Goal: Check status: Check status

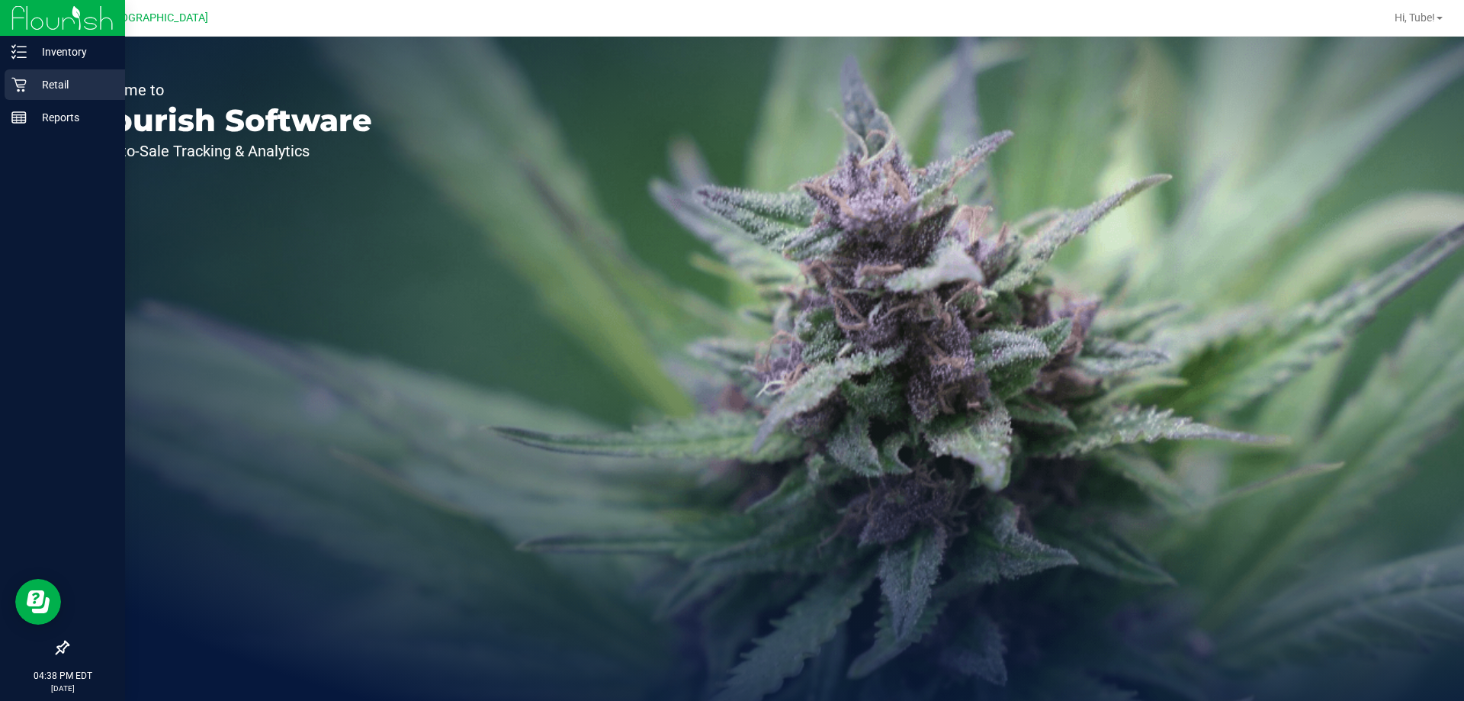
click at [20, 83] on icon at bounding box center [18, 84] width 15 height 15
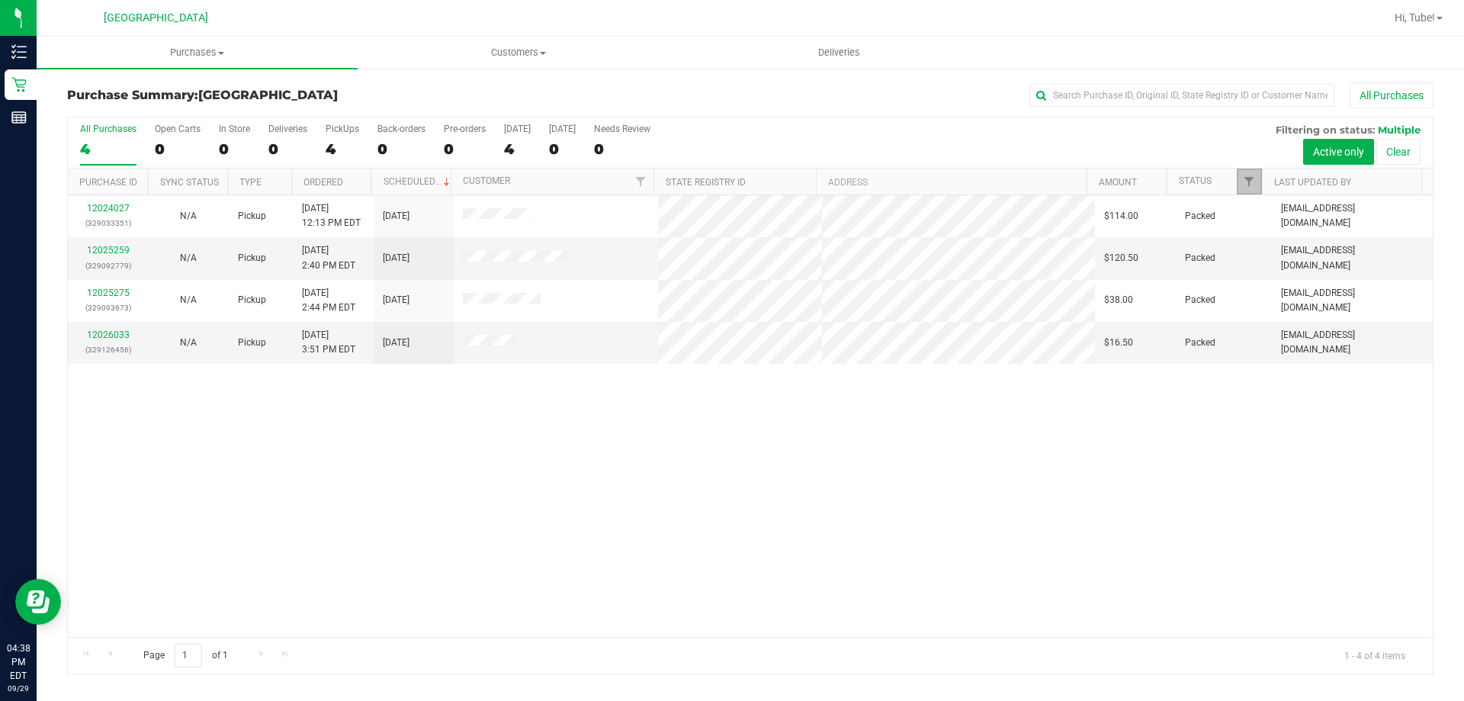
click at [1242, 175] on link "Filter" at bounding box center [1249, 182] width 25 height 26
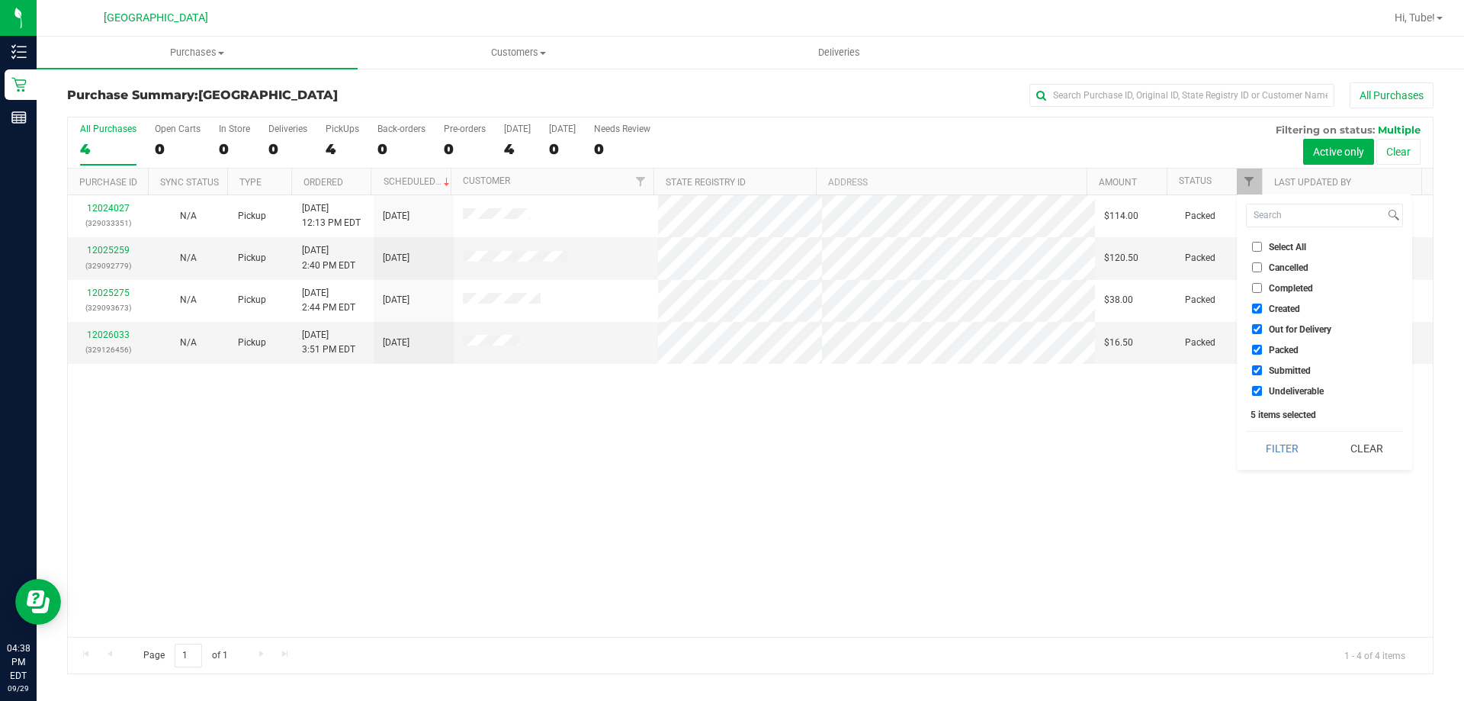
click at [1292, 368] on span "Submitted" at bounding box center [1290, 370] width 42 height 9
click at [1262, 368] on input "Submitted" at bounding box center [1257, 370] width 10 height 10
checkbox input "false"
click at [1293, 451] on button "Filter" at bounding box center [1282, 449] width 73 height 34
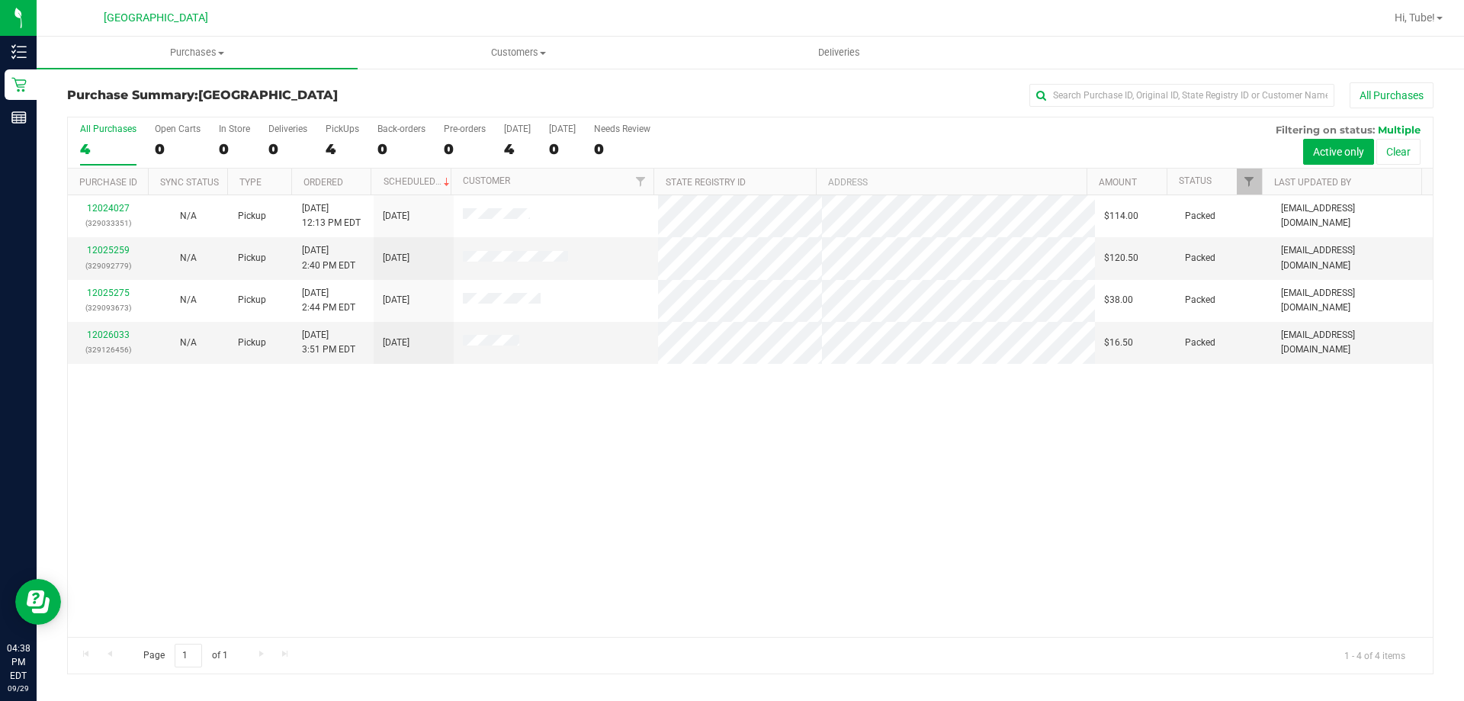
click at [1261, 182] on div at bounding box center [1261, 182] width 7 height 27
click at [1253, 183] on span "Filter" at bounding box center [1249, 181] width 12 height 12
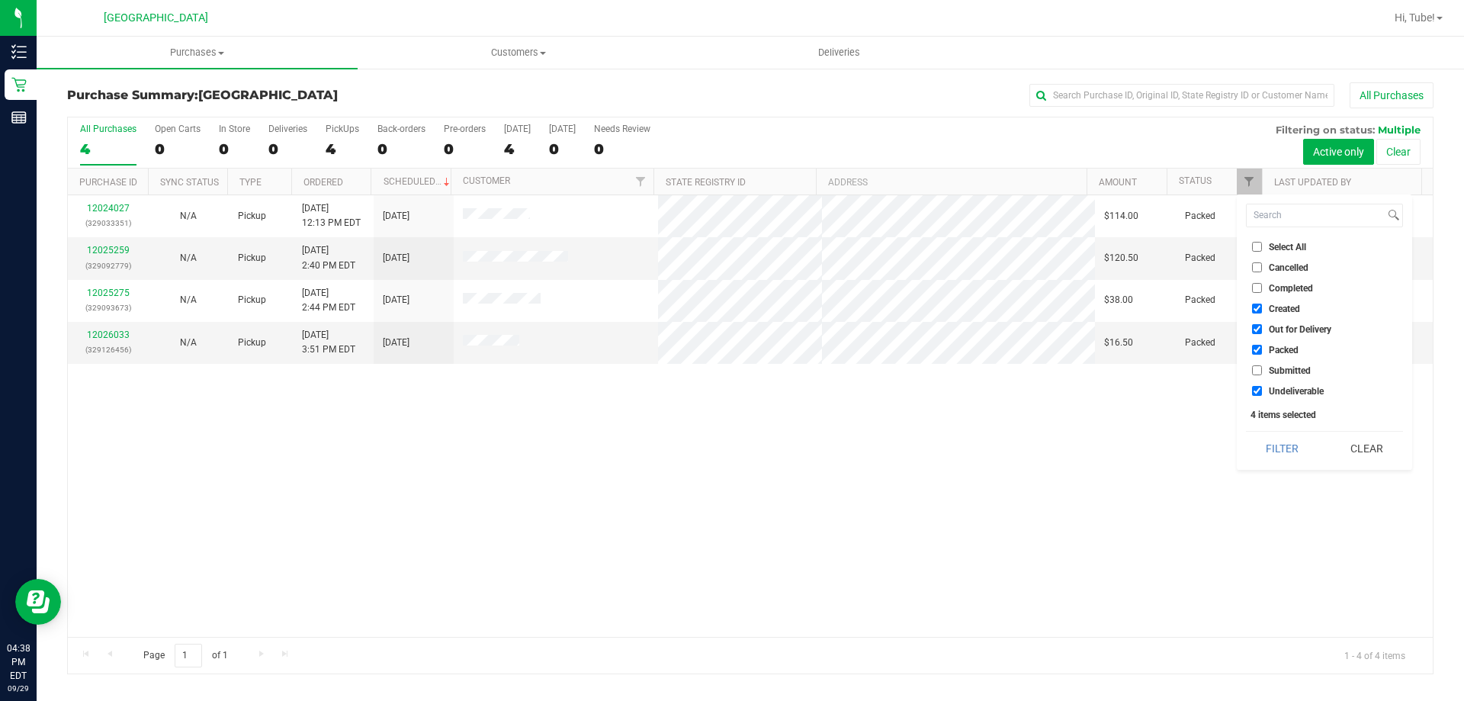
click at [1269, 348] on span "Packed" at bounding box center [1284, 349] width 30 height 9
click at [1262, 348] on input "Packed" at bounding box center [1257, 350] width 10 height 10
checkbox input "false"
click at [1271, 373] on span "Submitted" at bounding box center [1290, 370] width 42 height 9
click at [1262, 373] on input "Submitted" at bounding box center [1257, 370] width 10 height 10
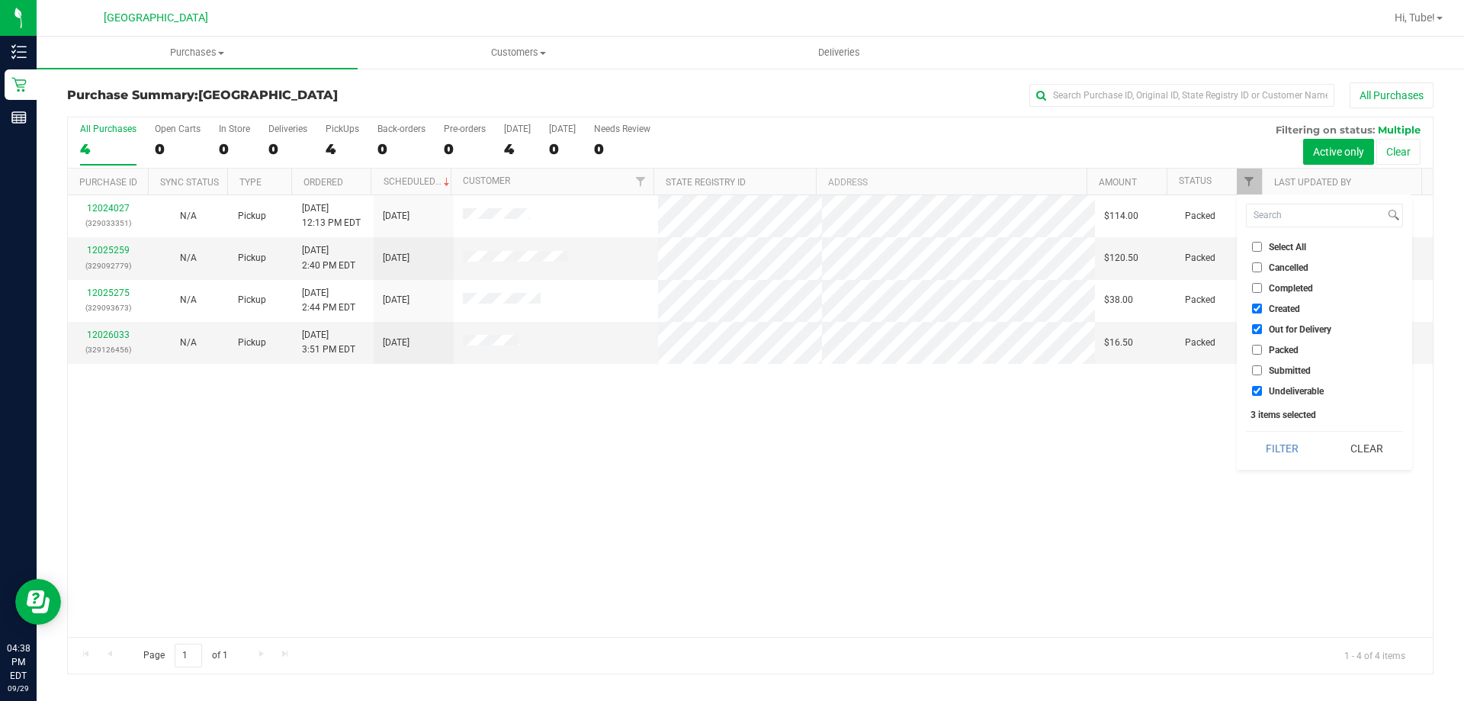
checkbox input "true"
click at [1271, 436] on button "Filter" at bounding box center [1282, 449] width 73 height 34
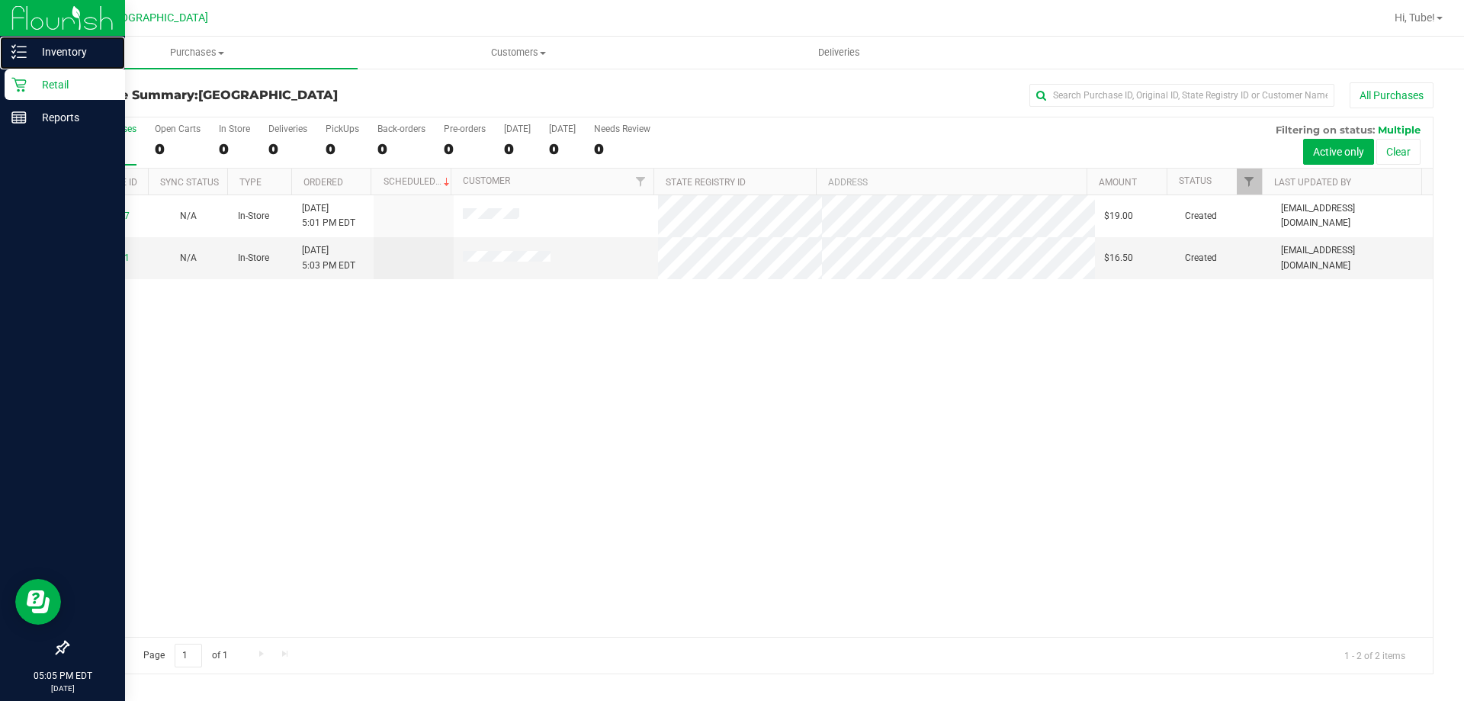
drag, startPoint x: 24, startPoint y: 53, endPoint x: 66, endPoint y: 77, distance: 49.2
click at [23, 51] on icon at bounding box center [18, 51] width 15 height 15
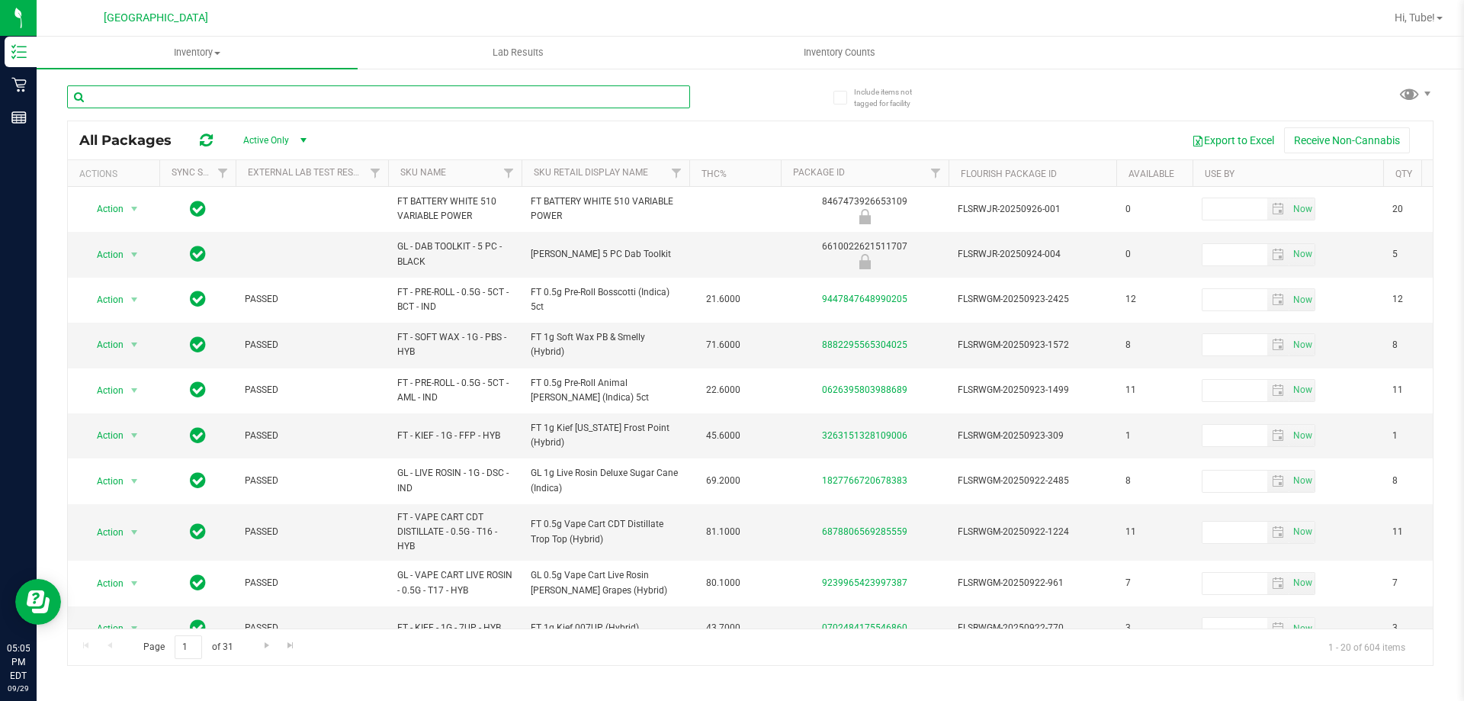
click at [342, 108] on input "text" at bounding box center [378, 96] width 623 height 23
paste input "FT 1g Vape Cart CDT Distillate Gasserole (Hybrid)"
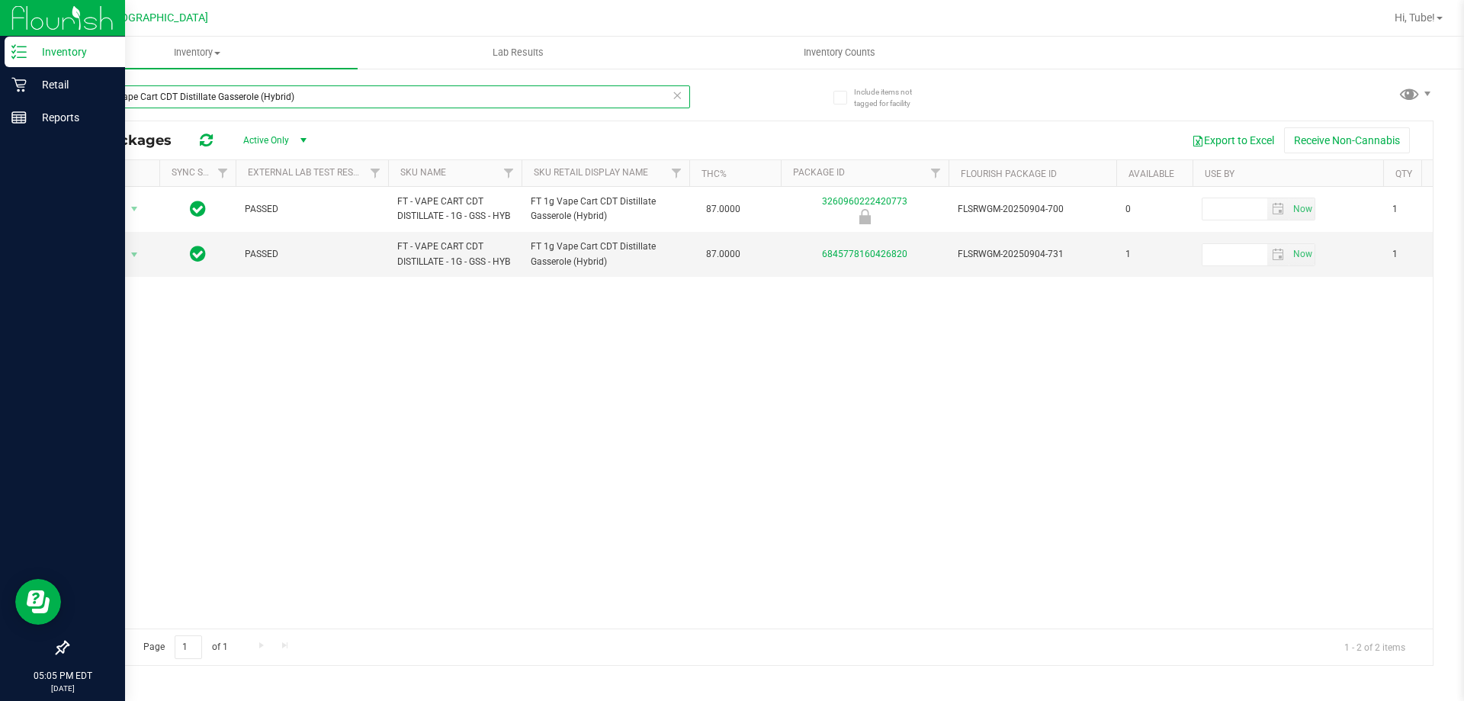
type input "FT 1g Vape Cart CDT Distillate Gasserole (Hybrid)"
click at [30, 85] on p "Retail" at bounding box center [73, 85] width 92 height 18
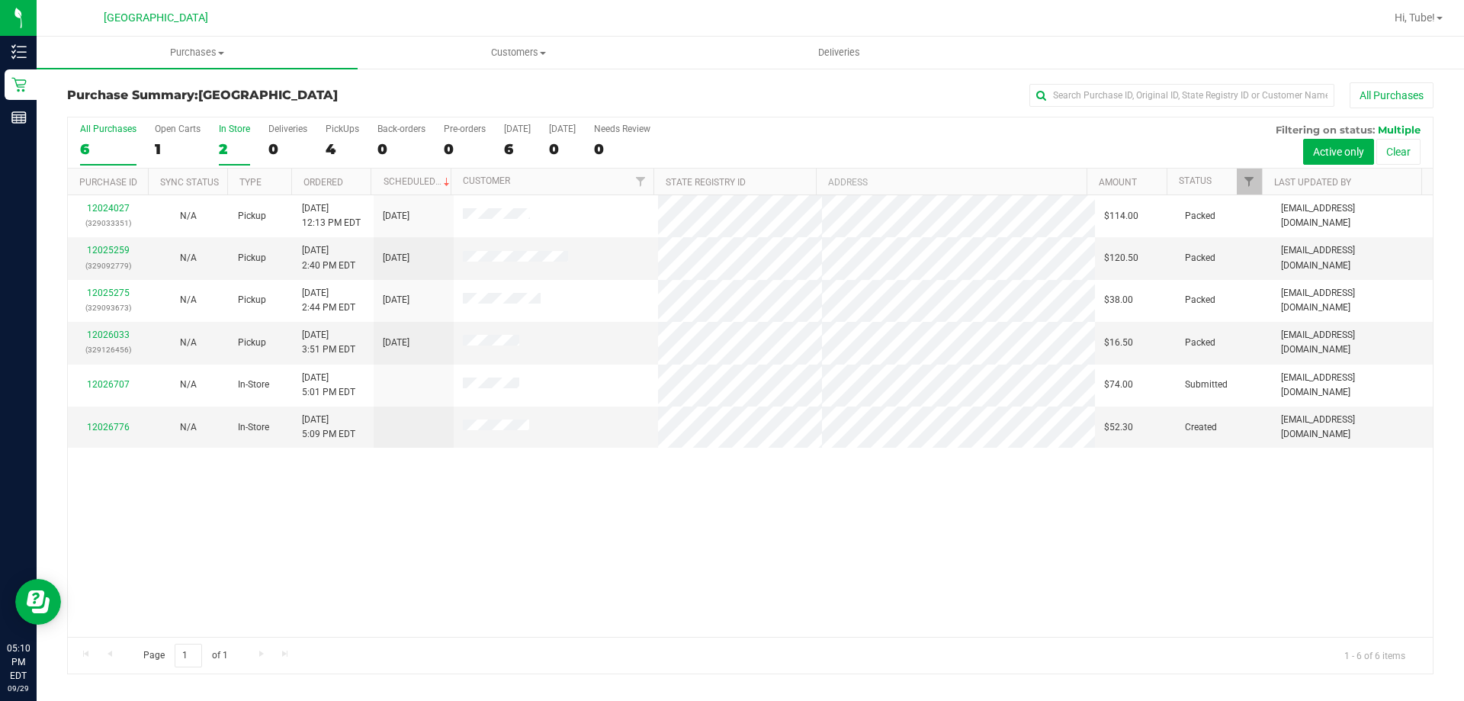
click at [223, 139] on label "In Store 2" at bounding box center [234, 145] width 31 height 42
click at [0, 0] on input "In Store 2" at bounding box center [0, 0] width 0 height 0
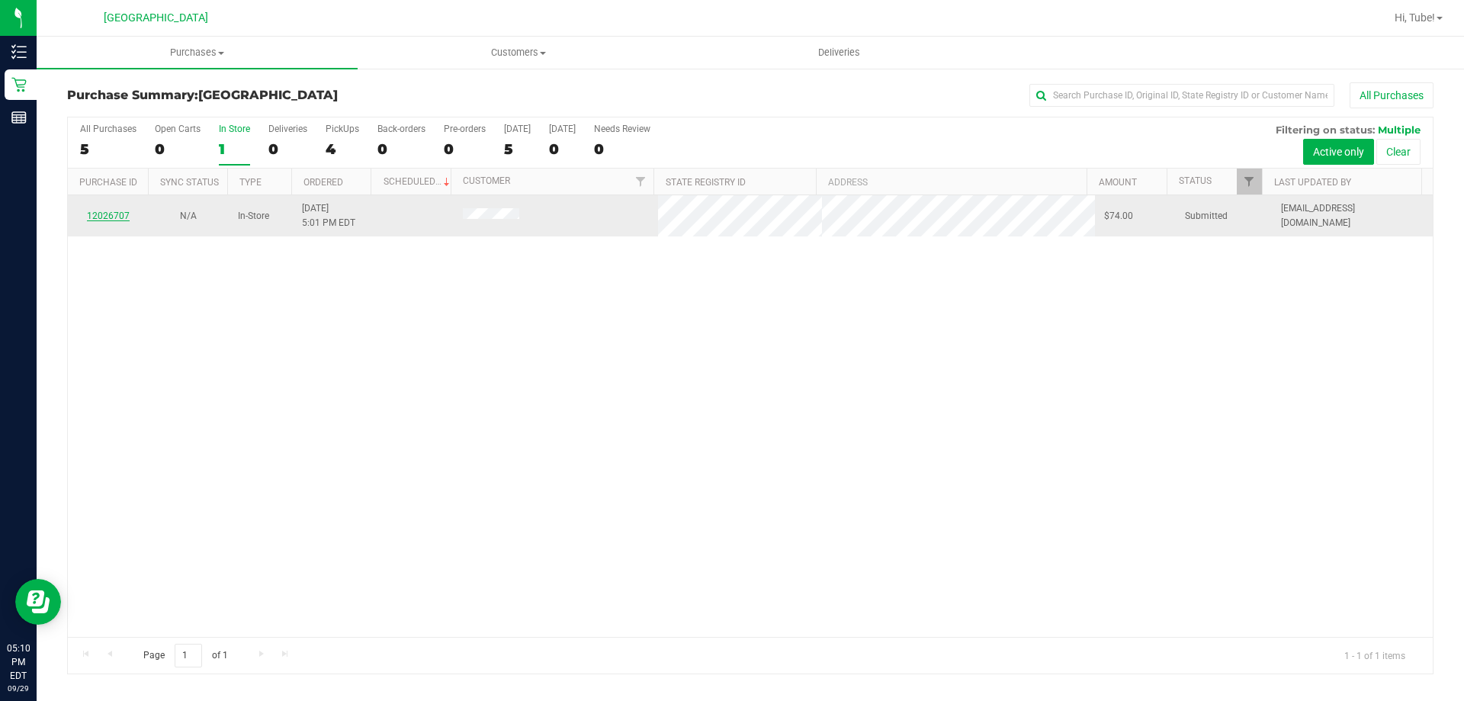
click at [109, 214] on link "12026707" at bounding box center [108, 215] width 43 height 11
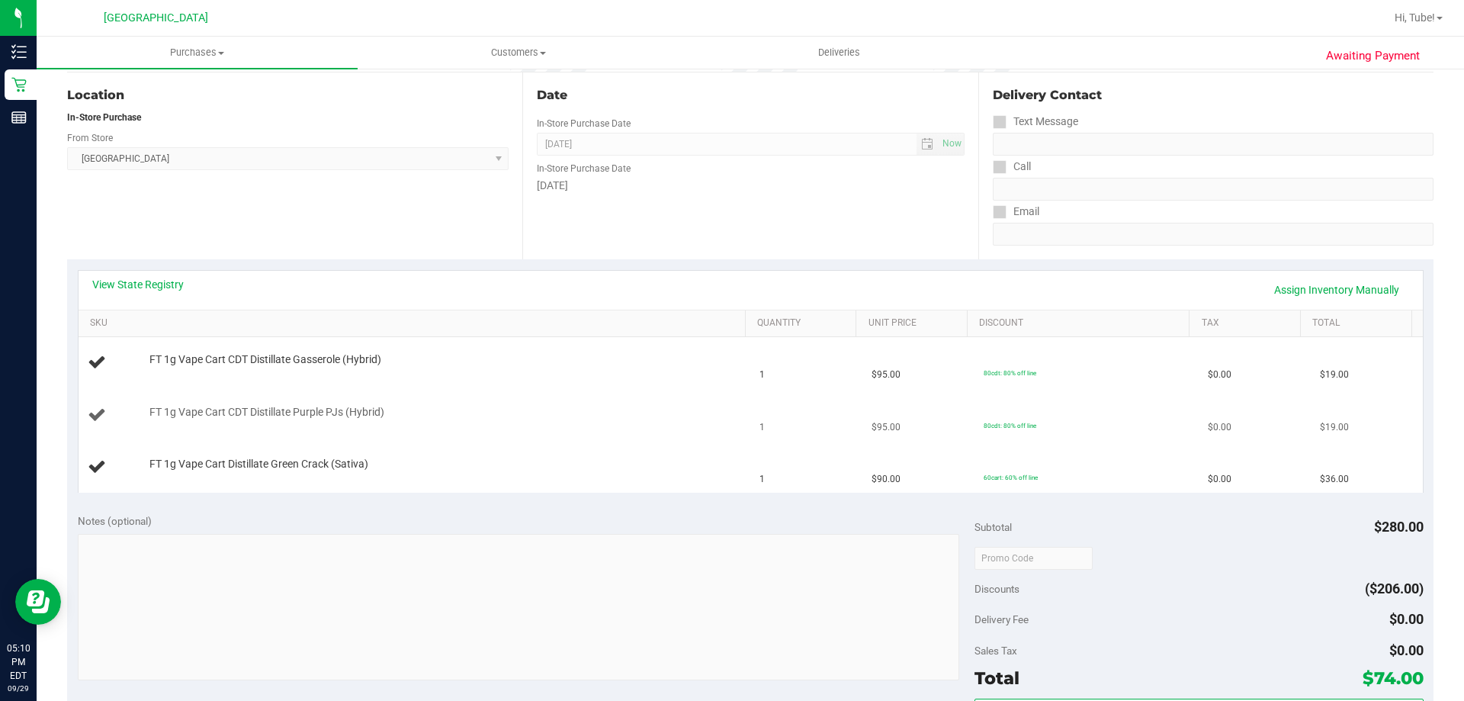
scroll to position [153, 0]
drag, startPoint x: 137, startPoint y: 467, endPoint x: 362, endPoint y: 482, distance: 225.5
click at [360, 487] on td "FT 1g Vape Cart Distillate Green Crack (Sativa)" at bounding box center [415, 466] width 673 height 51
copy div "FT 1g Vape Cart Distillate Green Crack (Sativa)"
